Goal: Information Seeking & Learning: Learn about a topic

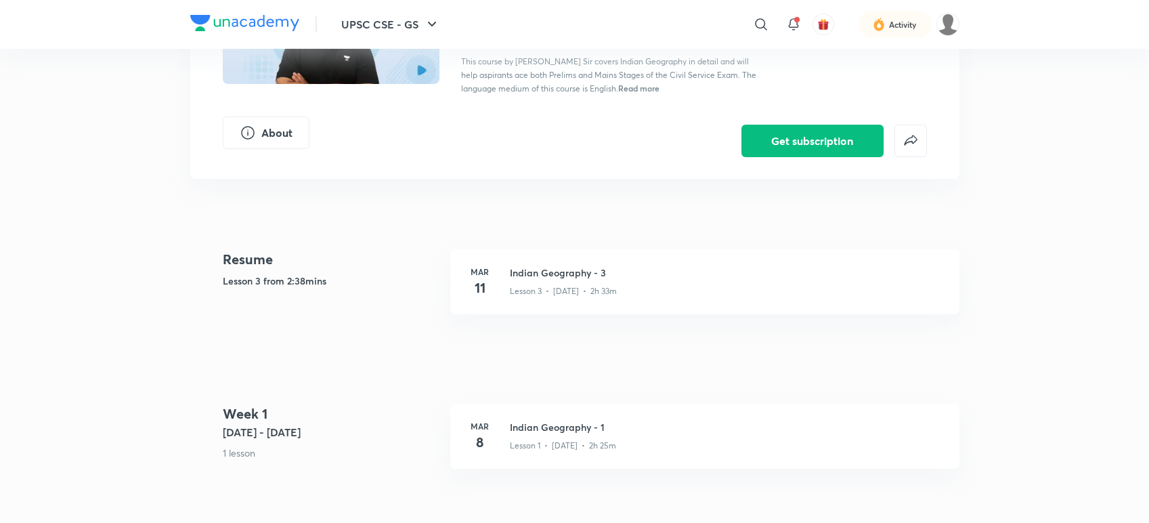
scroll to position [185, 0]
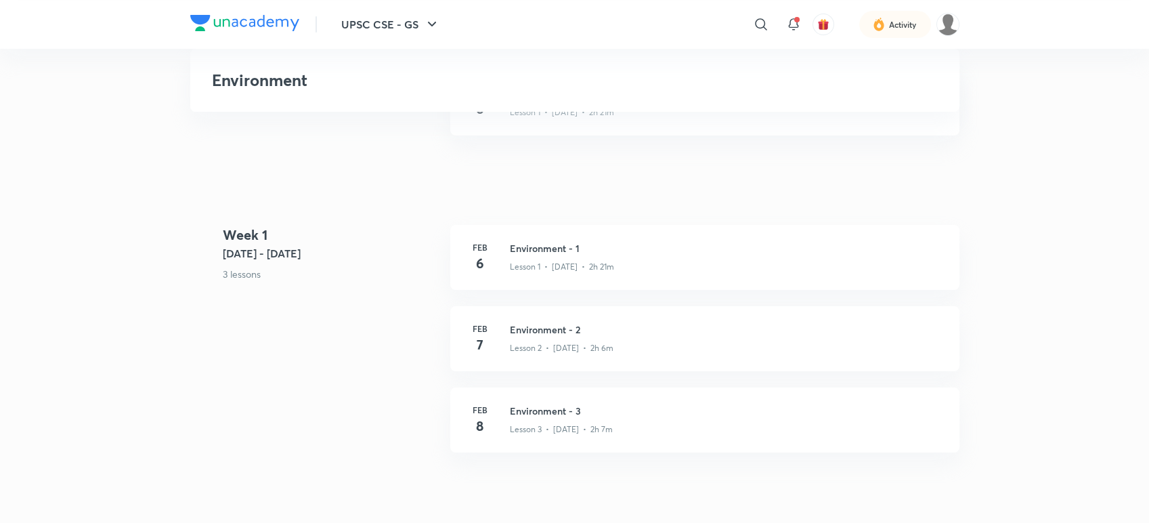
scroll to position [370, 0]
click at [604, 334] on p "Lesson 2 • [DATE] • 2h 6m" at bounding box center [562, 340] width 104 height 12
click at [622, 318] on h3 "Environment - 2" at bounding box center [726, 322] width 433 height 14
